Goal: Feedback & Contribution: Submit feedback/report problem

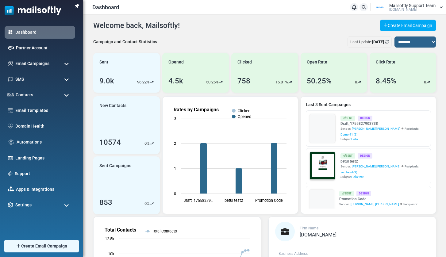
click at [30, 142] on link "Automations" at bounding box center [44, 142] width 55 height 6
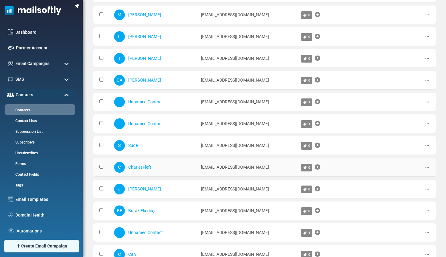
scroll to position [125, 0]
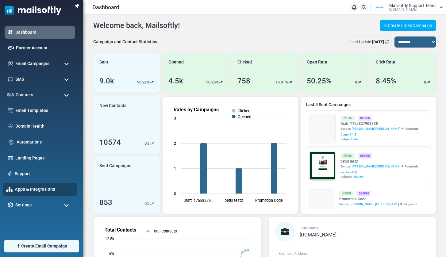
click at [30, 189] on link "Apps & Integrations" at bounding box center [44, 189] width 59 height 7
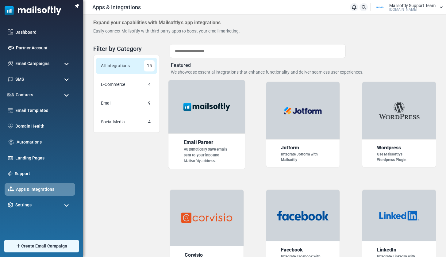
click at [193, 99] on div at bounding box center [206, 107] width 77 height 54
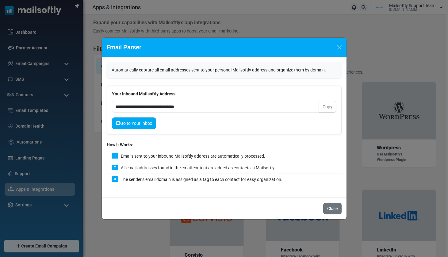
click at [135, 126] on link "Go to Your Inbox" at bounding box center [134, 123] width 44 height 12
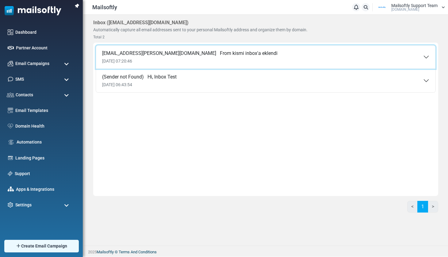
click at [215, 59] on span "[DATE] 07:20:46" at bounding box center [189, 61] width 175 height 5
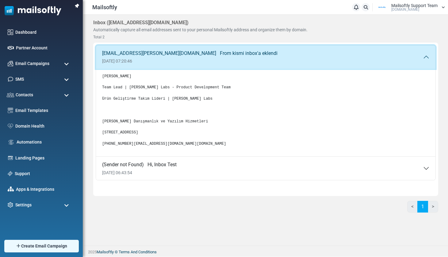
click at [220, 62] on span "[DATE] 07:20:46" at bounding box center [189, 61] width 175 height 5
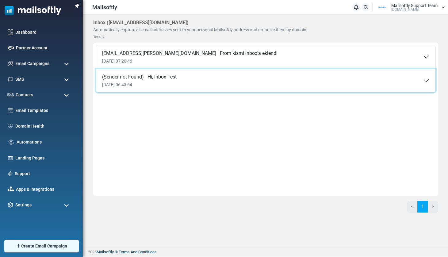
click at [201, 79] on button "(Sender not Found) Hi, Inbox Test [DATE] 06:43:54" at bounding box center [265, 80] width 339 height 23
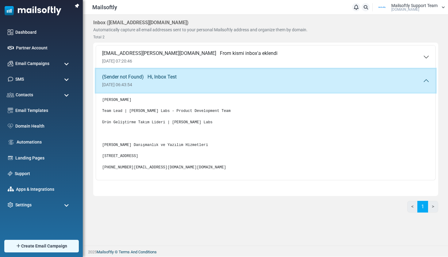
click at [201, 79] on button "(Sender not Found) Hi, Inbox Test 03 Sep 2025 06:43:54" at bounding box center [265, 80] width 339 height 23
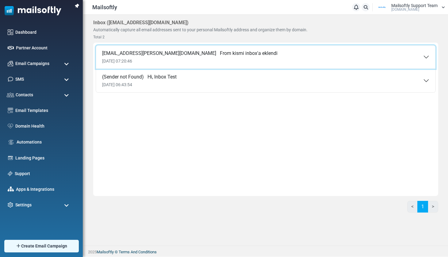
click at [212, 61] on span "03 Sep 2025 07:20:46" at bounding box center [189, 61] width 175 height 5
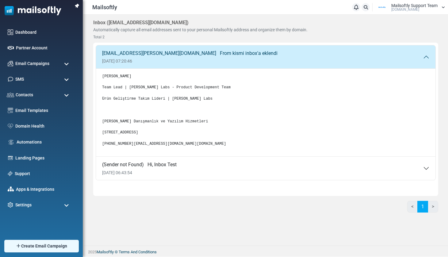
drag, startPoint x: 140, startPoint y: 111, endPoint x: 162, endPoint y: 108, distance: 22.2
click at [153, 108] on pre "Eray Demir Team Lead | Albert Solino Labs - Product Development Team Ürün Geliş…" at bounding box center [265, 110] width 327 height 73
drag, startPoint x: 112, startPoint y: 167, endPoint x: 161, endPoint y: 167, distance: 49.3
click at [160, 147] on pre "Eray Demir Team Lead | Albert Solino Labs - Product Development Team Ürün Geliş…" at bounding box center [265, 110] width 327 height 73
drag, startPoint x: 170, startPoint y: 168, endPoint x: 172, endPoint y: 148, distance: 19.7
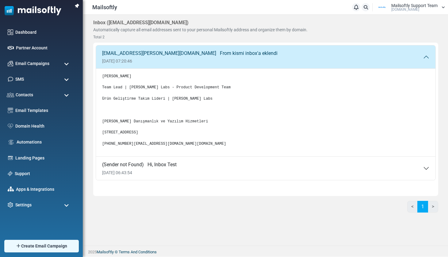
click at [170, 147] on pre "Eray Demir Team Lead | Albert Solino Labs - Product Development Team Ürün Geliş…" at bounding box center [265, 110] width 327 height 73
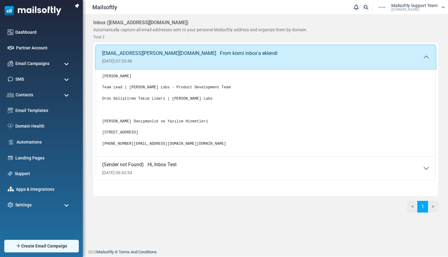
click at [210, 59] on span "03 Sep 2025 07:20:46" at bounding box center [189, 61] width 175 height 5
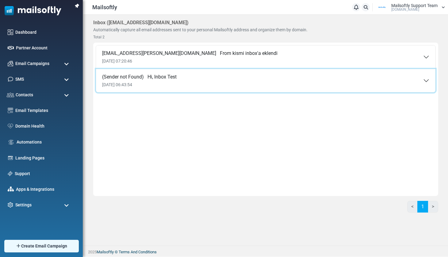
click at [182, 79] on button "(Sender not Found) Hi, Inbox Test 03 Sep 2025 06:43:54" at bounding box center [265, 80] width 339 height 23
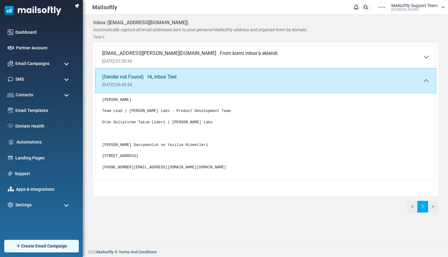
click at [182, 79] on button "(Sender not Found) Hi, Inbox Test 03 Sep 2025 06:43:54" at bounding box center [265, 80] width 339 height 23
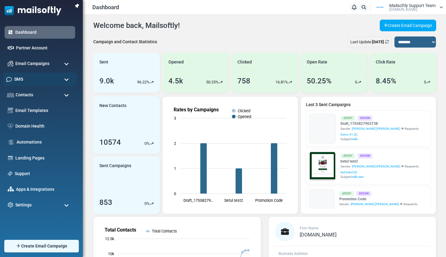
click at [32, 81] on div "SMS" at bounding box center [40, 79] width 74 height 13
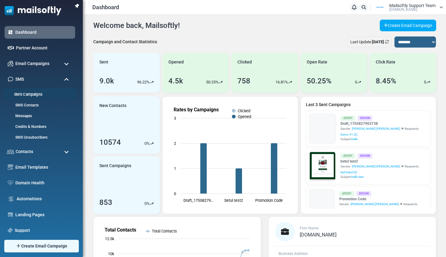
click at [23, 93] on link "SMS Campaigns" at bounding box center [39, 95] width 72 height 6
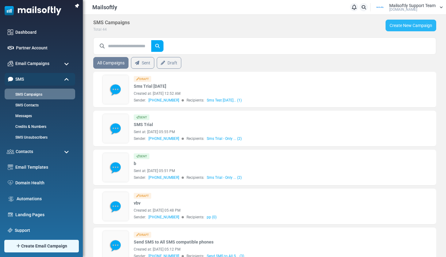
click at [390, 27] on link "Create New Campaign" at bounding box center [410, 26] width 51 height 12
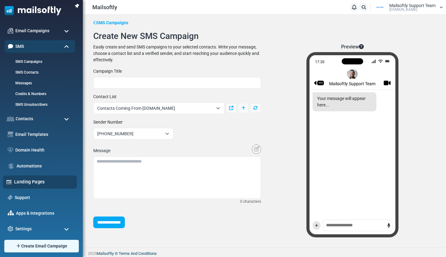
scroll to position [35, 0]
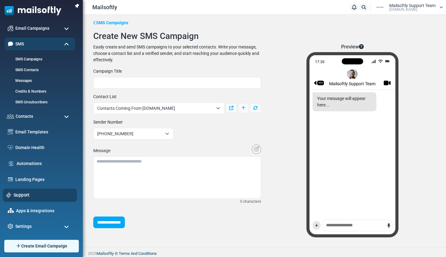
click at [23, 195] on link "Support" at bounding box center [43, 195] width 60 height 7
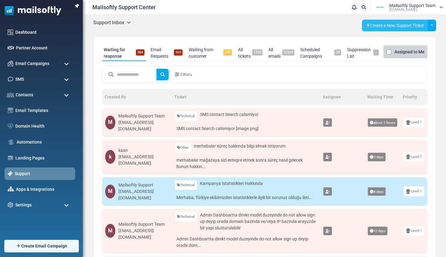
click at [392, 26] on link "Create a New Support Ticket" at bounding box center [395, 26] width 66 height 12
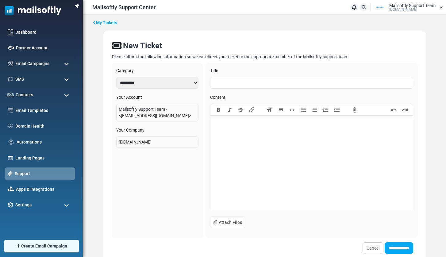
click at [212, 84] on input "text" at bounding box center [311, 83] width 203 height 12
type input "**********"
click at [259, 135] on trix-editor at bounding box center [311, 165] width 202 height 92
paste trix-editor
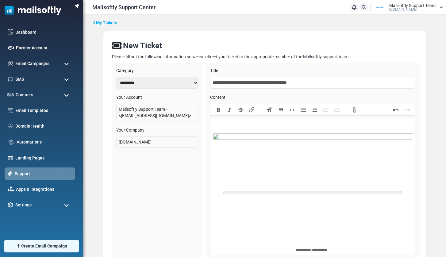
click at [231, 80] on input "**********" at bounding box center [312, 83] width 205 height 12
click at [228, 122] on div "﻿ ********* ********* ﻿" at bounding box center [312, 186] width 199 height 133
paste trix-editor "**********"
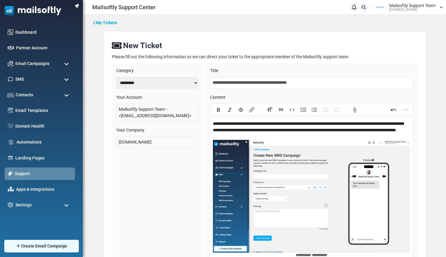
click at [276, 138] on div "**********" at bounding box center [311, 192] width 197 height 144
click at [321, 136] on div "**********" at bounding box center [311, 192] width 197 height 144
type trix-editor "**********"
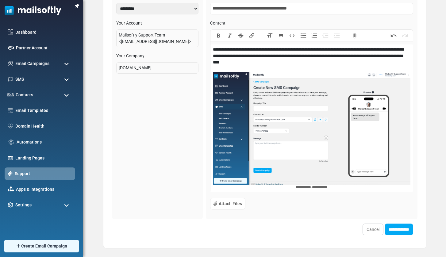
scroll to position [77, 0]
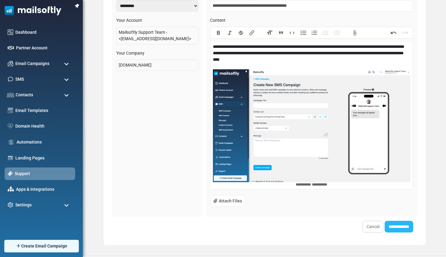
click at [399, 225] on input "**********" at bounding box center [398, 227] width 28 height 12
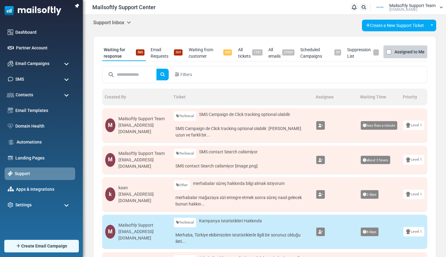
drag, startPoint x: 160, startPoint y: 56, endPoint x: 166, endPoint y: 59, distance: 7.2
click at [160, 56] on link "Email Requests 369" at bounding box center [166, 53] width 35 height 16
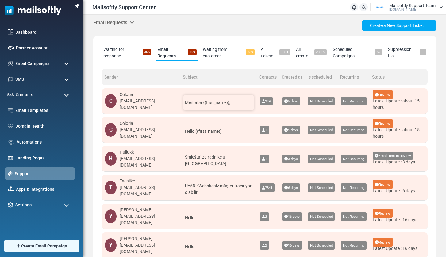
click at [209, 100] on span "Merhaba {(first_name)}," at bounding box center [207, 102] width 45 height 5
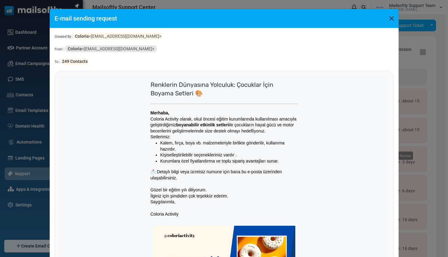
click at [390, 16] on button "Close" at bounding box center [391, 18] width 9 height 9
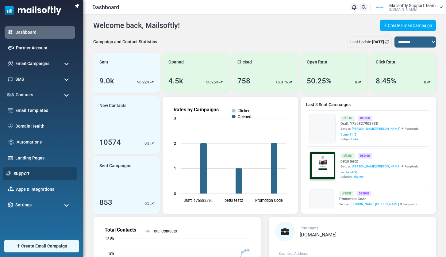
click at [24, 171] on link "Support" at bounding box center [43, 173] width 60 height 7
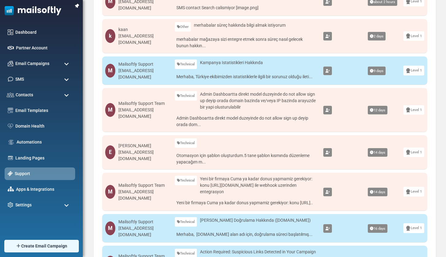
scroll to position [158, 0]
click at [222, 80] on link "Merhaba, Türkiye ekibimizden istatistiklerle ilgili bir sorunuz olduğu ileti..." at bounding box center [246, 76] width 142 height 9
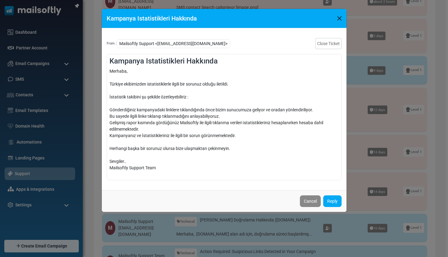
click at [339, 17] on button "Close" at bounding box center [339, 18] width 9 height 9
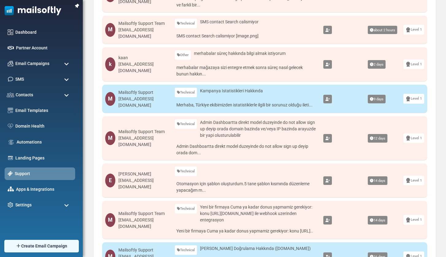
scroll to position [131, 0]
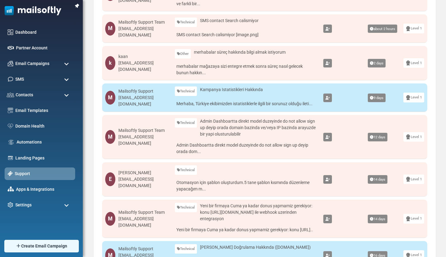
click at [169, 98] on div "M Mailsoftly Support eray@mailsoftly.com" at bounding box center [136, 97] width 63 height 19
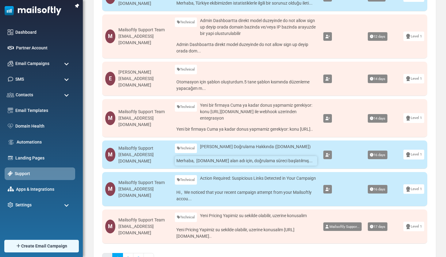
scroll to position [271, 0]
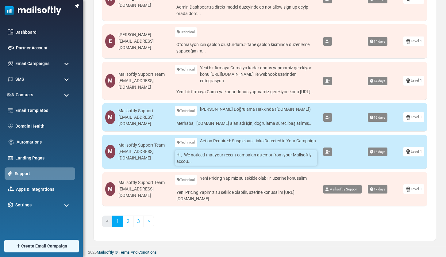
click at [251, 165] on link "Hi , We noticed that your recent campaign attempt from your Mailsoftly accou..." at bounding box center [246, 157] width 142 height 15
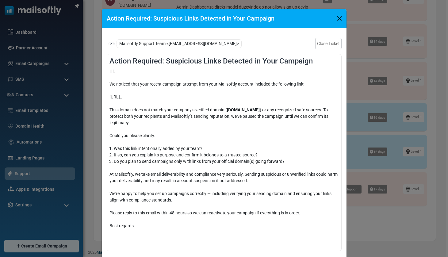
click at [338, 20] on button "Close" at bounding box center [339, 18] width 9 height 9
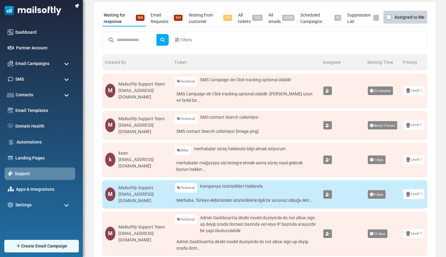
scroll to position [0, 0]
